Goal: Task Accomplishment & Management: Use online tool/utility

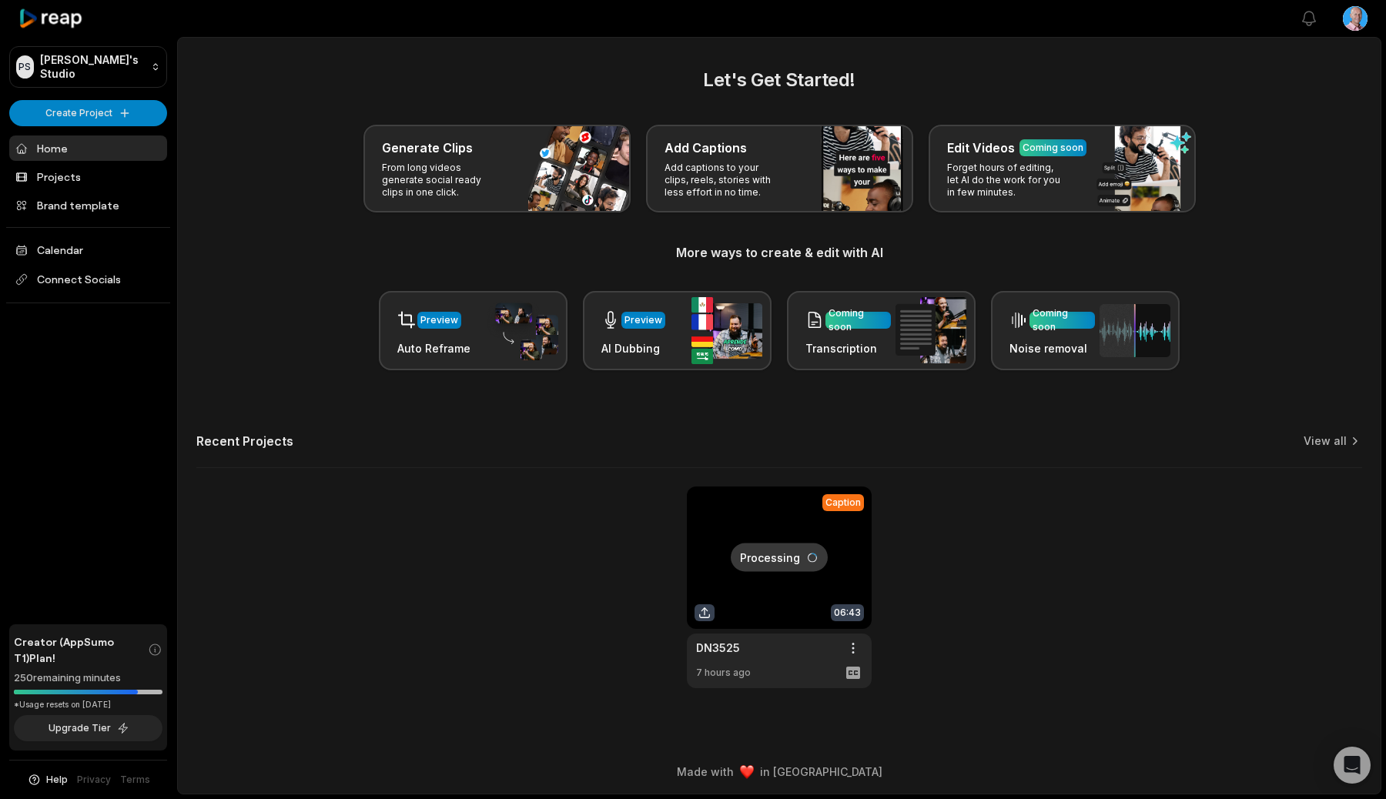
click at [765, 662] on link at bounding box center [779, 588] width 185 height 202
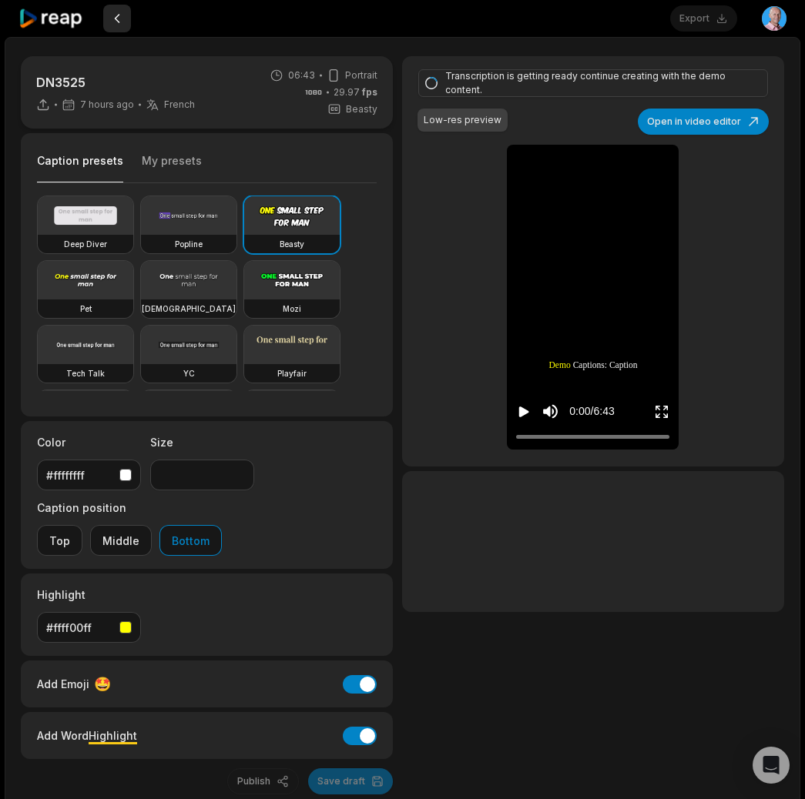
click at [122, 19] on button at bounding box center [117, 19] width 28 height 28
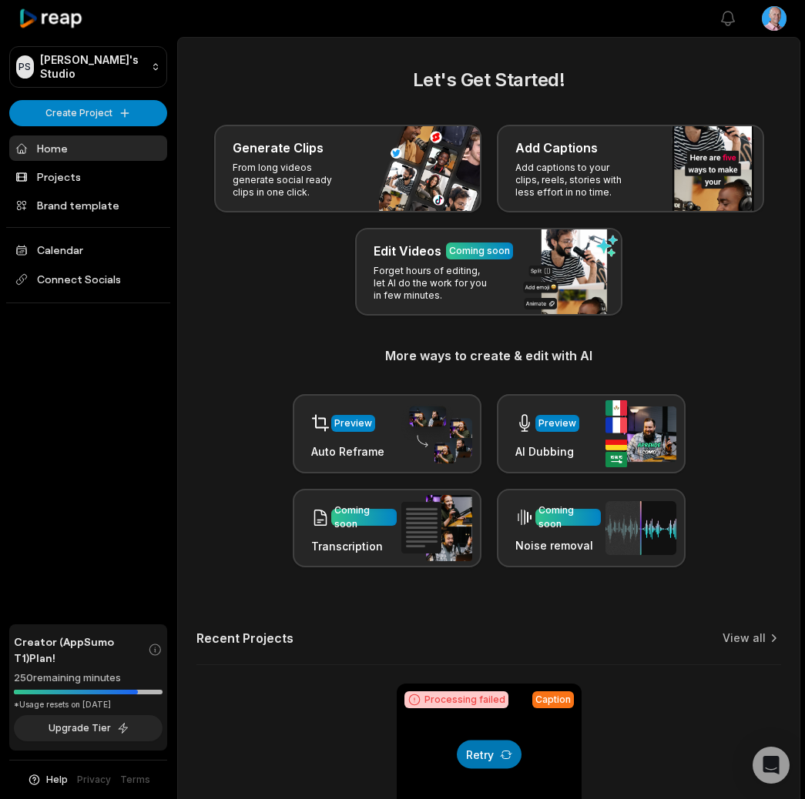
scroll to position [166, 0]
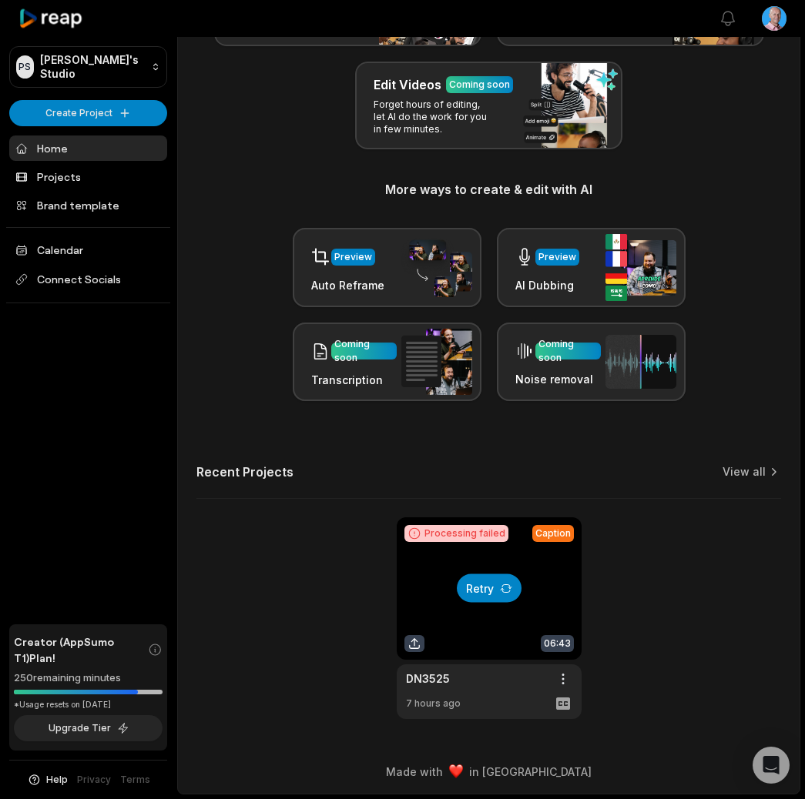
click at [504, 586] on icon at bounding box center [506, 588] width 12 height 12
click at [504, 660] on link at bounding box center [489, 619] width 185 height 202
